Goal: Browse casually

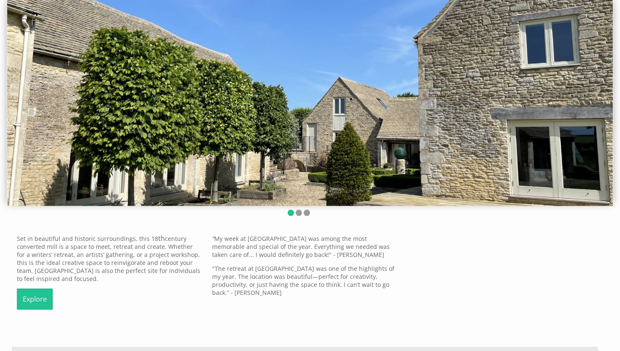
scroll to position [83, 0]
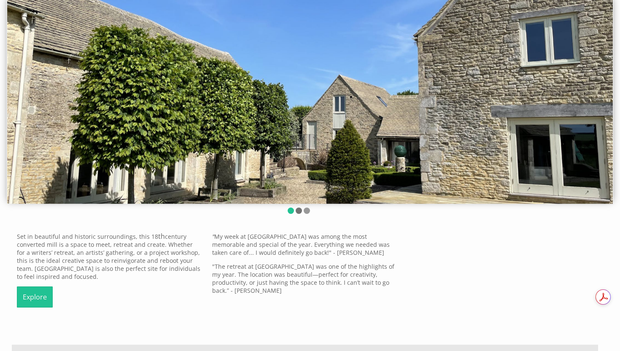
click at [299, 212] on li at bounding box center [299, 210] width 6 height 6
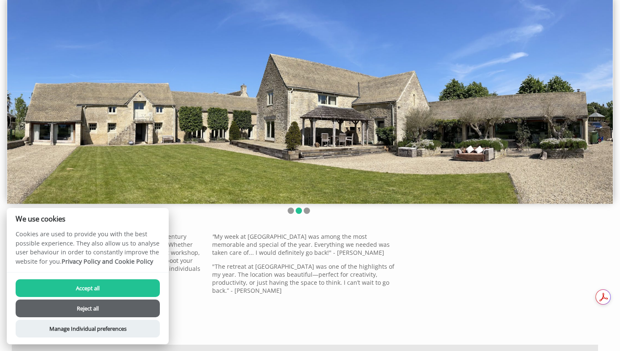
click at [130, 280] on button "Accept all" at bounding box center [88, 288] width 144 height 18
checkbox input "true"
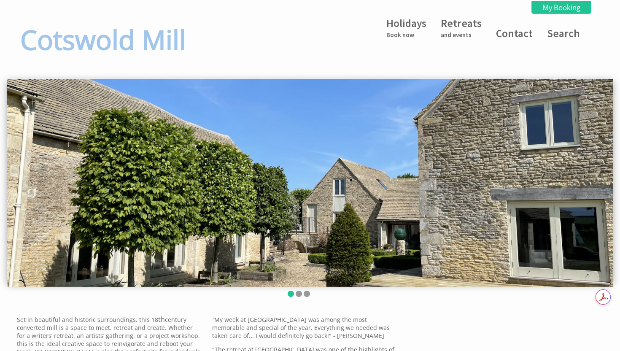
scroll to position [83, 0]
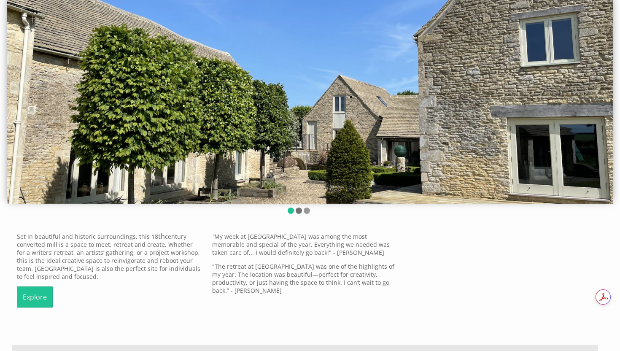
click at [299, 212] on li at bounding box center [299, 210] width 6 height 6
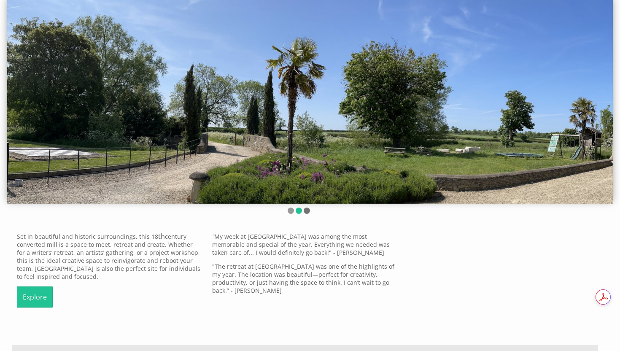
click at [306, 212] on li at bounding box center [307, 210] width 6 height 6
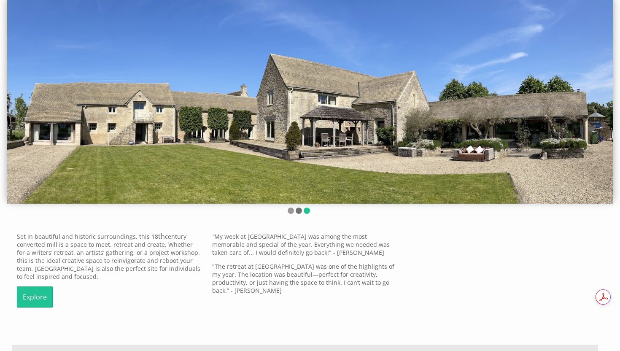
click at [299, 211] on li at bounding box center [299, 210] width 6 height 6
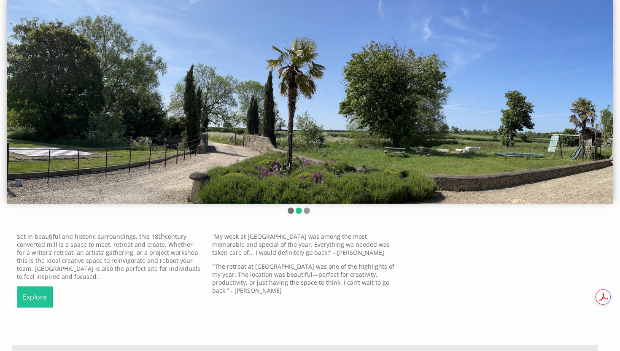
click at [293, 211] on li at bounding box center [290, 210] width 6 height 6
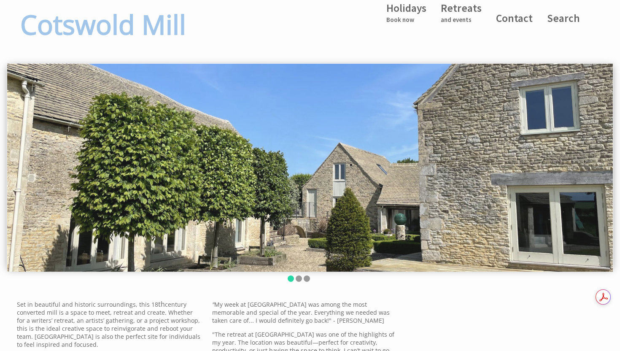
scroll to position [0, 0]
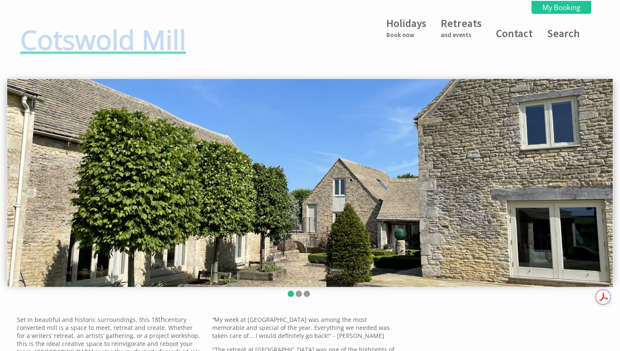
click at [141, 47] on h1 "Cotswold Mill" at bounding box center [104, 39] width 169 height 36
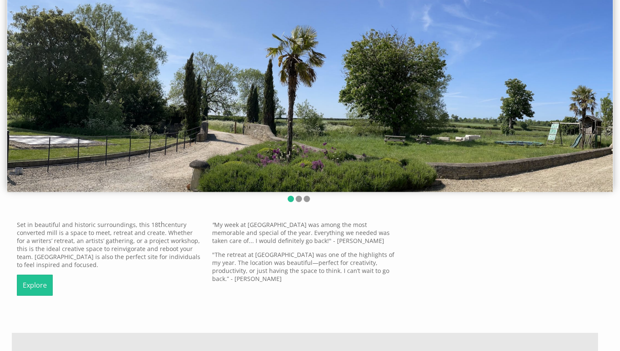
scroll to position [111, 0]
